Goal: Information Seeking & Learning: Learn about a topic

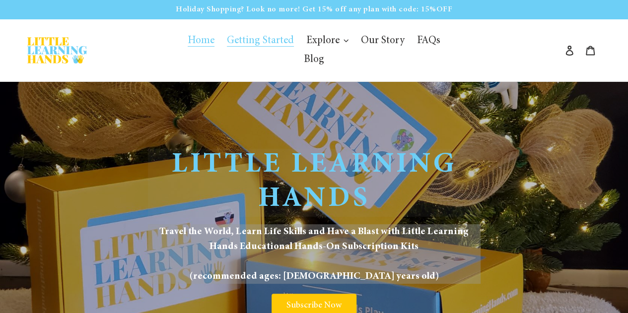
click at [236, 46] on span "Getting Started" at bounding box center [260, 41] width 67 height 11
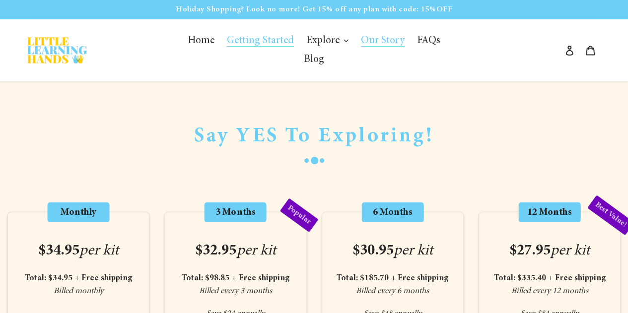
click at [364, 40] on span "Our Story" at bounding box center [383, 41] width 44 height 11
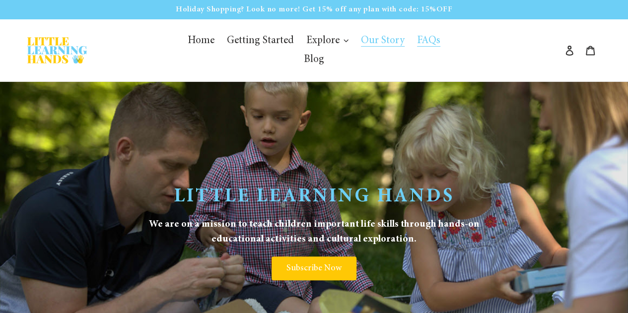
click at [417, 40] on span "FAQs" at bounding box center [428, 41] width 23 height 11
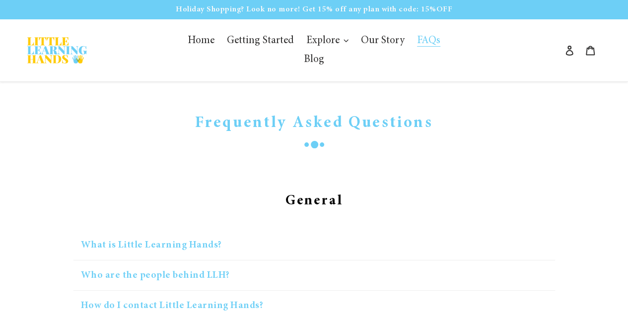
click at [166, 235] on button "What is Little Learning Hands?" at bounding box center [313, 245] width 481 height 30
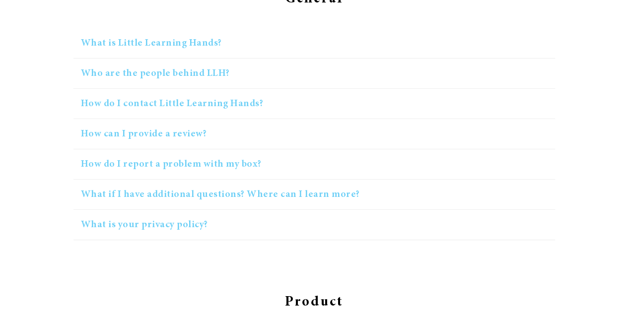
scroll to position [215, 0]
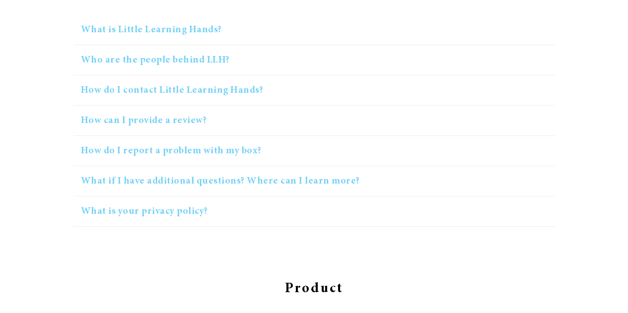
click at [202, 15] on button "What is Little Learning Hands?" at bounding box center [313, 30] width 481 height 30
click at [193, 45] on button "Who are the people behind LLH?" at bounding box center [313, 60] width 481 height 30
click at [191, 75] on button "How do I contact Little Learning Hands?" at bounding box center [313, 90] width 481 height 30
click at [165, 106] on button "How can I provide a review?" at bounding box center [313, 121] width 481 height 30
click at [163, 197] on button "What is your privacy policy?" at bounding box center [313, 212] width 481 height 30
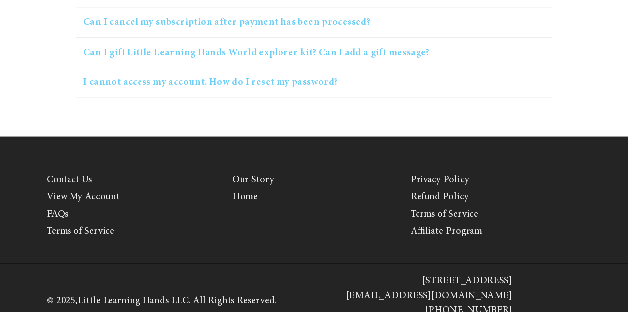
scroll to position [0, 0]
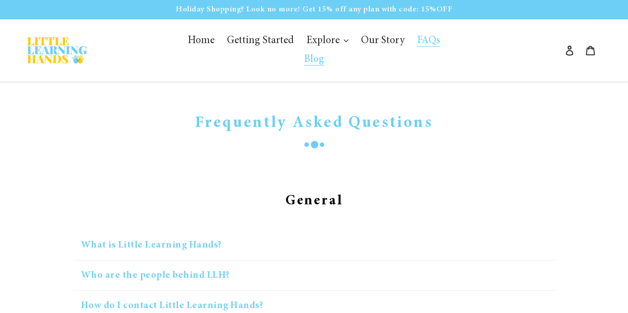
click at [324, 55] on span "Blog" at bounding box center [314, 60] width 20 height 11
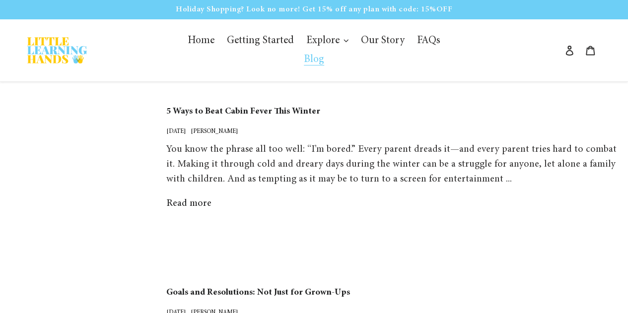
click at [193, 198] on link "Read more" at bounding box center [188, 203] width 45 height 10
click at [290, 285] on link "Goals and Resolutions: Not Just for Grown-Ups" at bounding box center [393, 292] width 454 height 15
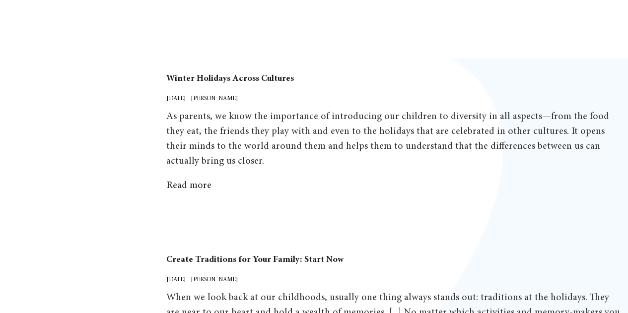
scroll to position [397, 0]
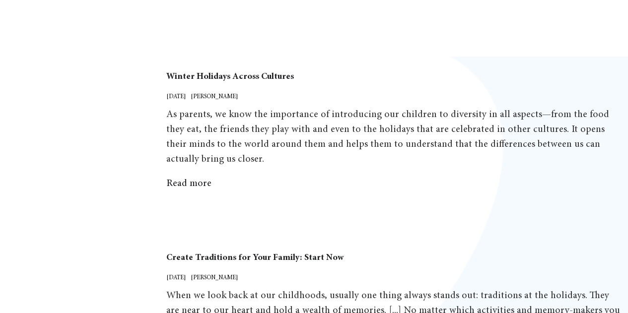
click at [252, 69] on link "Winter Holidays Across Cultures" at bounding box center [393, 76] width 454 height 15
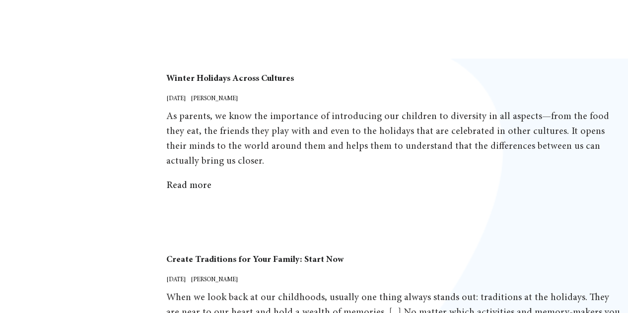
click at [283, 253] on link "Create Traditions for Your Family: Start Now" at bounding box center [393, 260] width 454 height 15
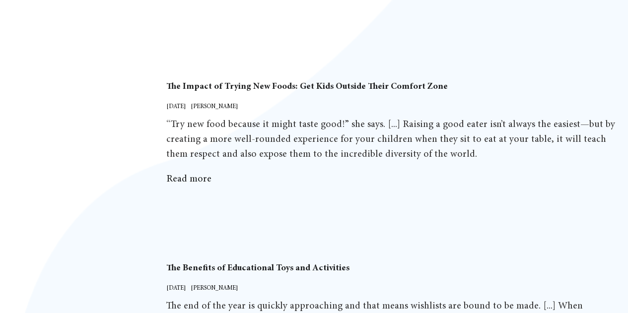
scroll to position [766, 0]
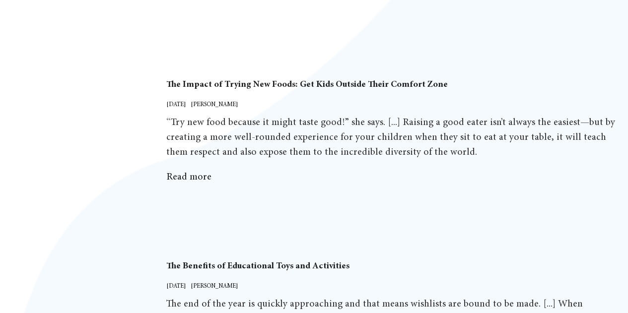
click at [324, 77] on link "The Impact of Trying New Foods: Get Kids Outside Their Comfort Zone" at bounding box center [393, 84] width 454 height 15
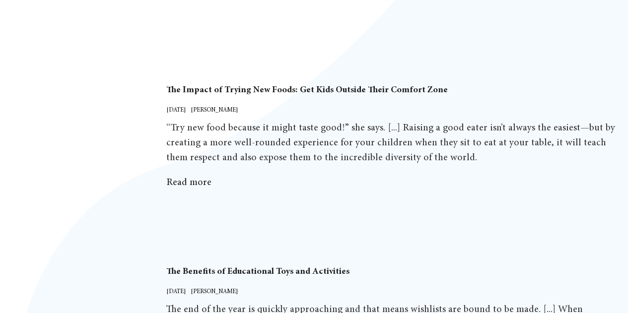
click at [312, 264] on link "The Benefits of Educational Toys and Activities" at bounding box center [393, 271] width 454 height 15
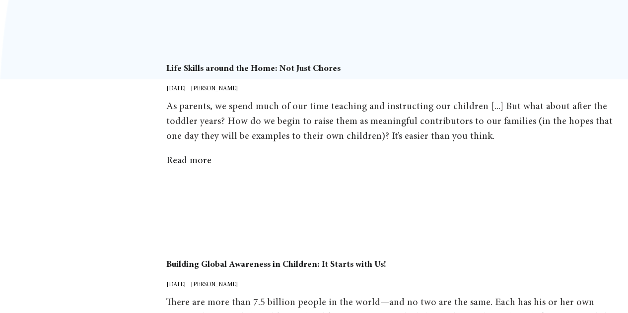
scroll to position [1146, 0]
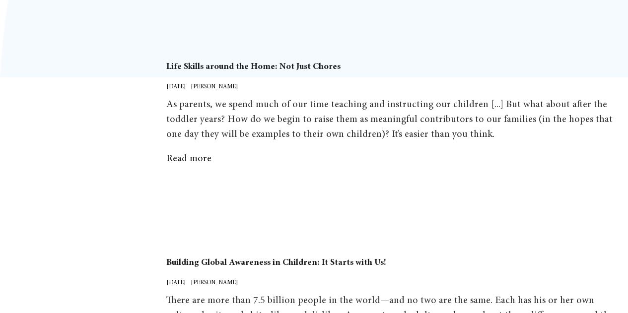
click at [224, 60] on link "Life Skills around the Home: Not Just Chores" at bounding box center [393, 67] width 454 height 15
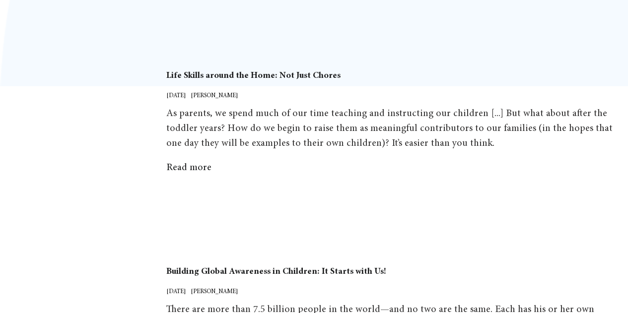
click at [314, 265] on link "Building Global Awareness in Children: It Starts with Us!" at bounding box center [393, 272] width 454 height 15
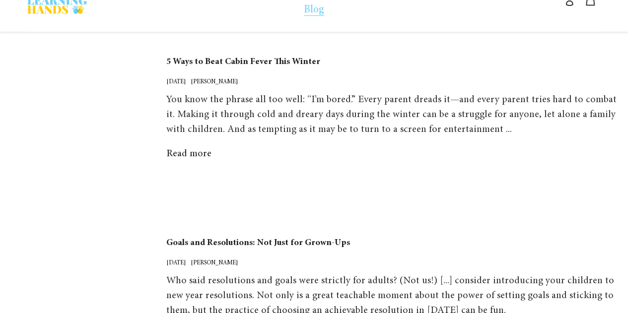
scroll to position [0, 0]
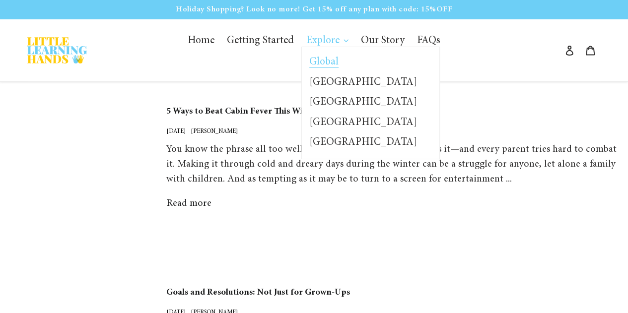
click at [309, 65] on span "Global" at bounding box center [323, 62] width 29 height 11
click at [312, 86] on span "[GEOGRAPHIC_DATA]" at bounding box center [363, 82] width 108 height 11
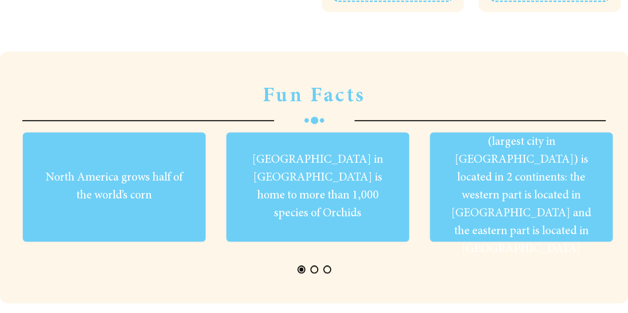
scroll to position [466, 0]
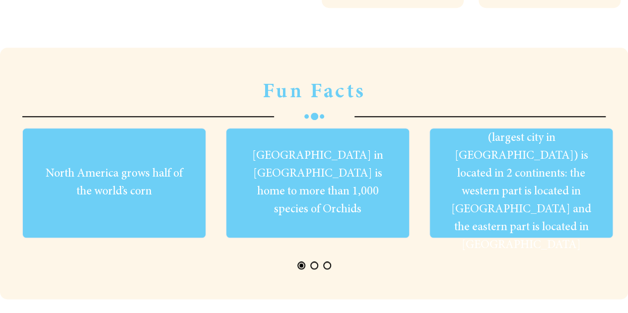
click at [314, 262] on button "Page 2" at bounding box center [314, 266] width 8 height 8
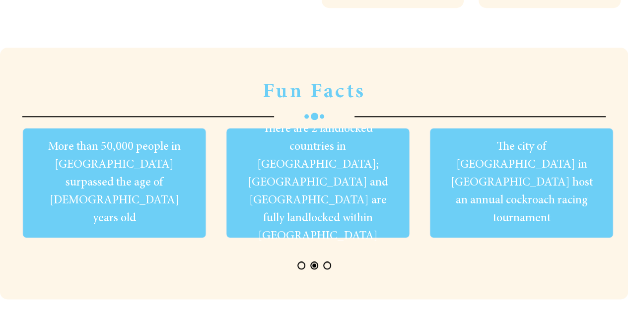
scroll to position [0, 610]
click at [325, 262] on button "Page 3" at bounding box center [327, 266] width 8 height 8
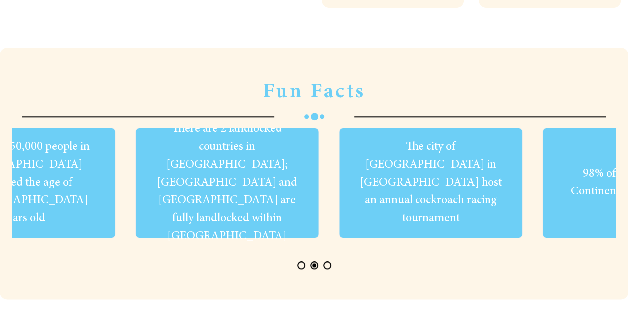
scroll to position [0, 821]
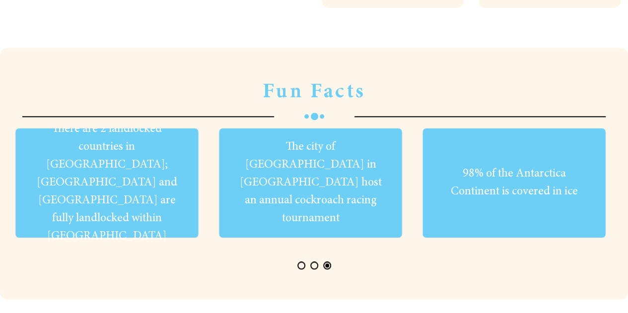
click at [317, 187] on div "The city of Brisbane in Australia host an annual cockroach racing tournament" at bounding box center [310, 202] width 184 height 149
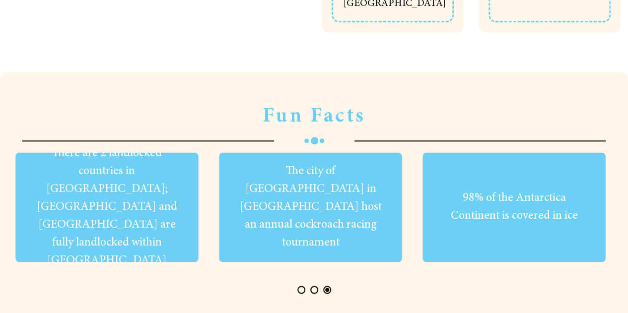
scroll to position [371, 0]
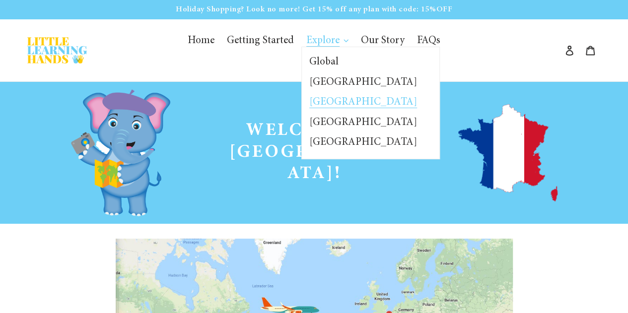
click at [311, 104] on span "[GEOGRAPHIC_DATA]" at bounding box center [363, 102] width 108 height 11
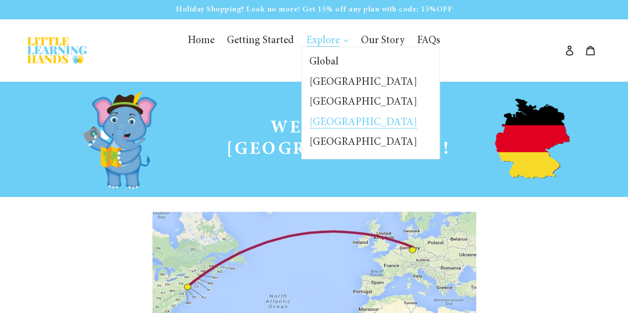
click at [313, 121] on span "[GEOGRAPHIC_DATA]" at bounding box center [363, 123] width 108 height 11
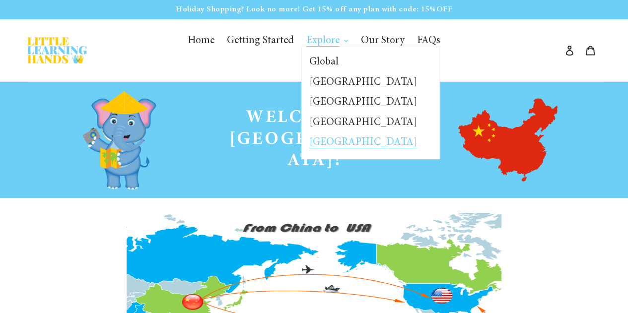
click at [309, 142] on span "[GEOGRAPHIC_DATA]" at bounding box center [363, 142] width 108 height 11
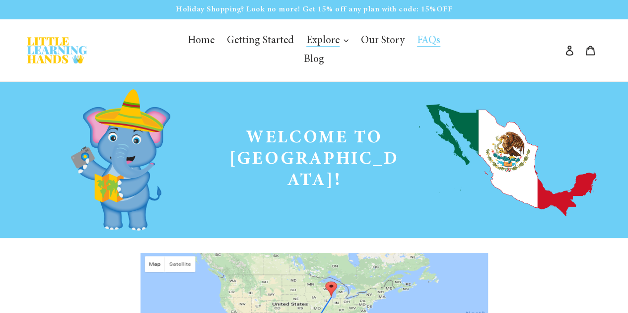
click at [417, 39] on span "FAQs" at bounding box center [428, 41] width 23 height 11
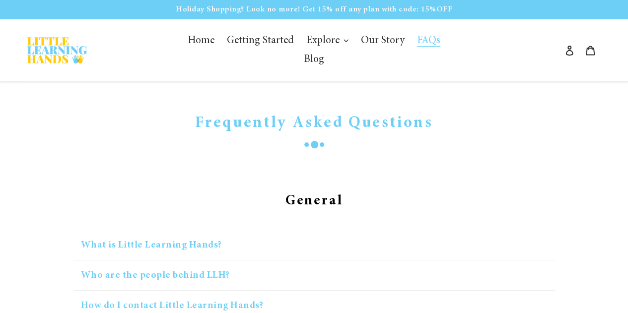
click at [197, 230] on button "What is Little Learning Hands?" at bounding box center [313, 245] width 481 height 30
click at [165, 230] on button "What is Little Learning Hands?" at bounding box center [313, 245] width 481 height 30
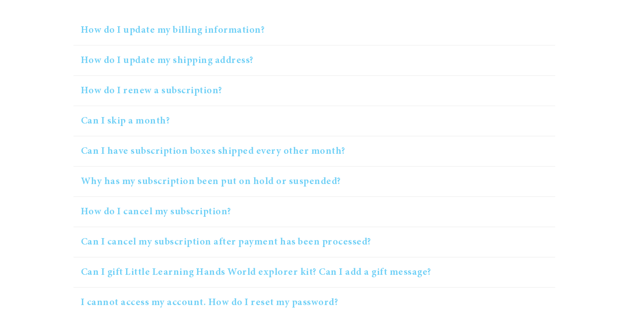
scroll to position [1618, 0]
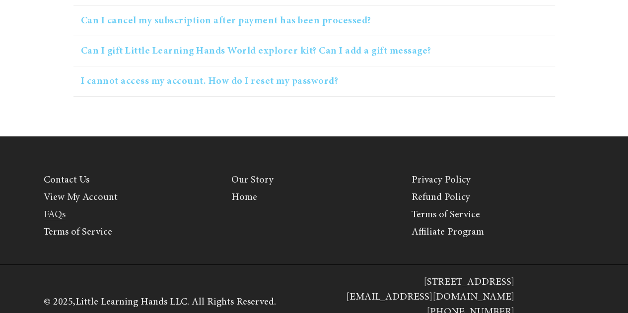
click at [58, 210] on link "FAQs" at bounding box center [55, 215] width 22 height 10
